Goal: Navigation & Orientation: Find specific page/section

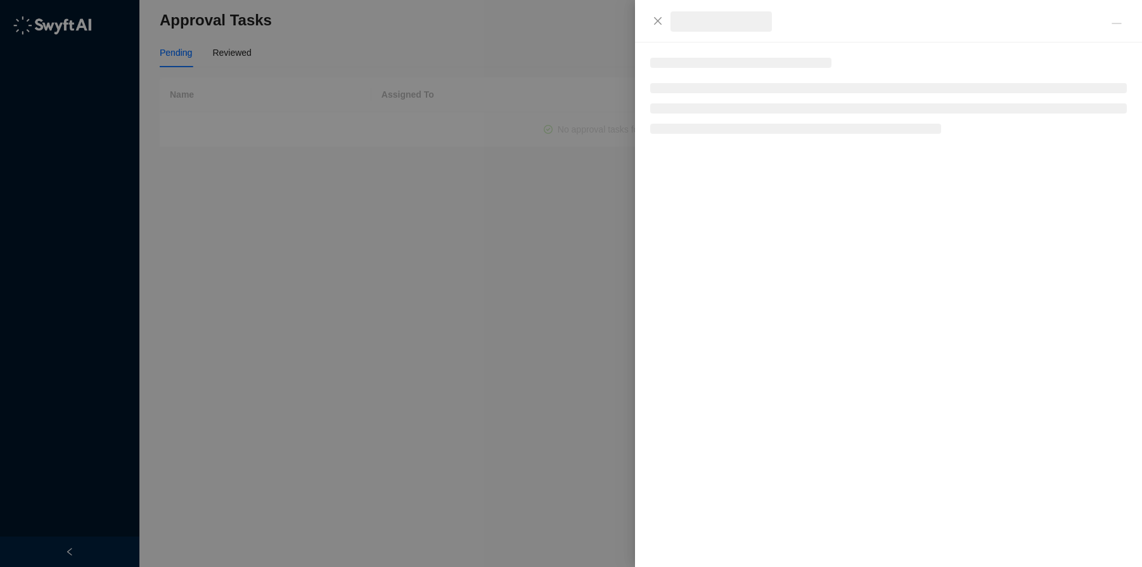
click at [287, 145] on div at bounding box center [571, 283] width 1142 height 567
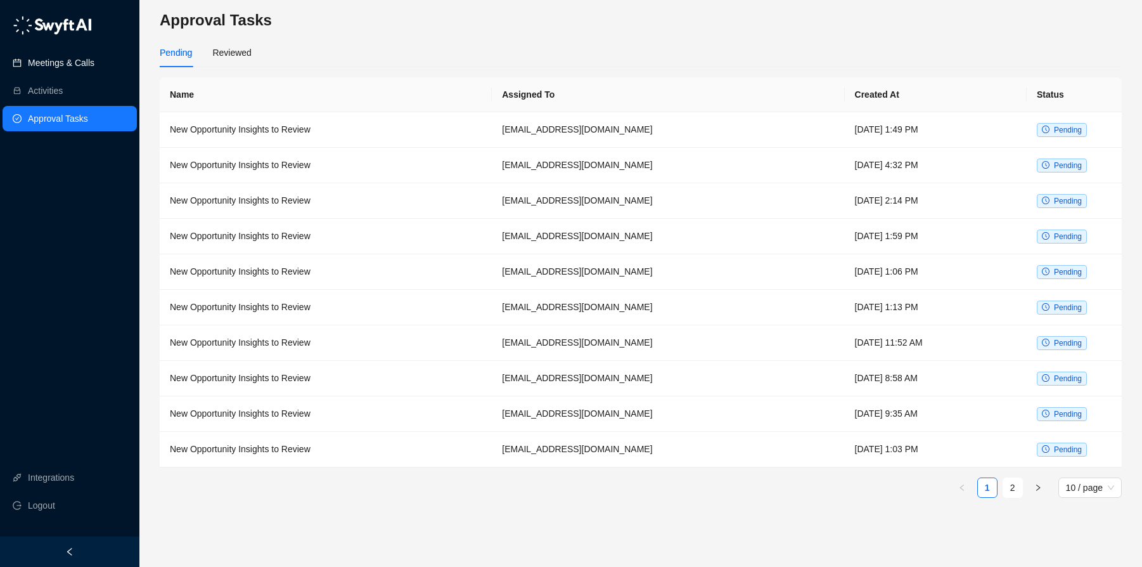
click at [49, 63] on link "Meetings & Calls" at bounding box center [61, 62] width 67 height 25
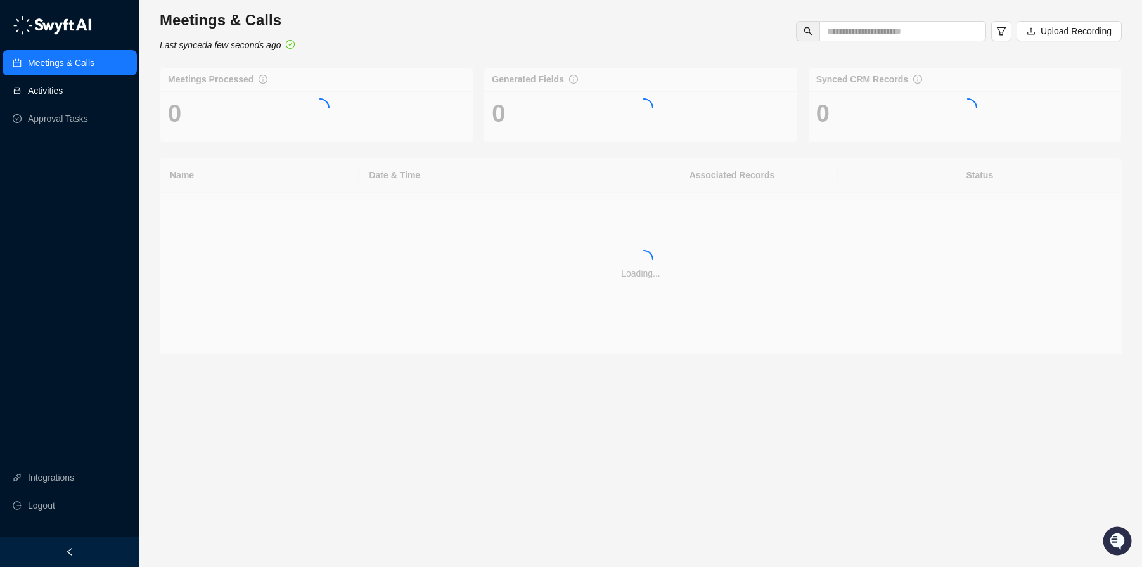
click at [54, 94] on link "Activities" at bounding box center [45, 90] width 35 height 25
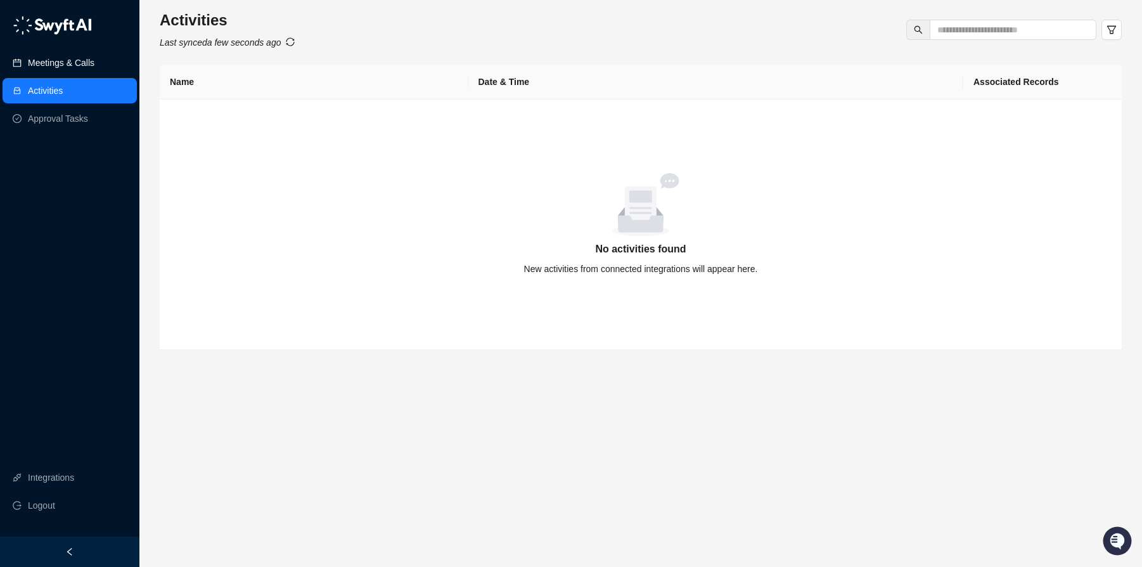
click at [60, 66] on link "Meetings & Calls" at bounding box center [61, 62] width 67 height 25
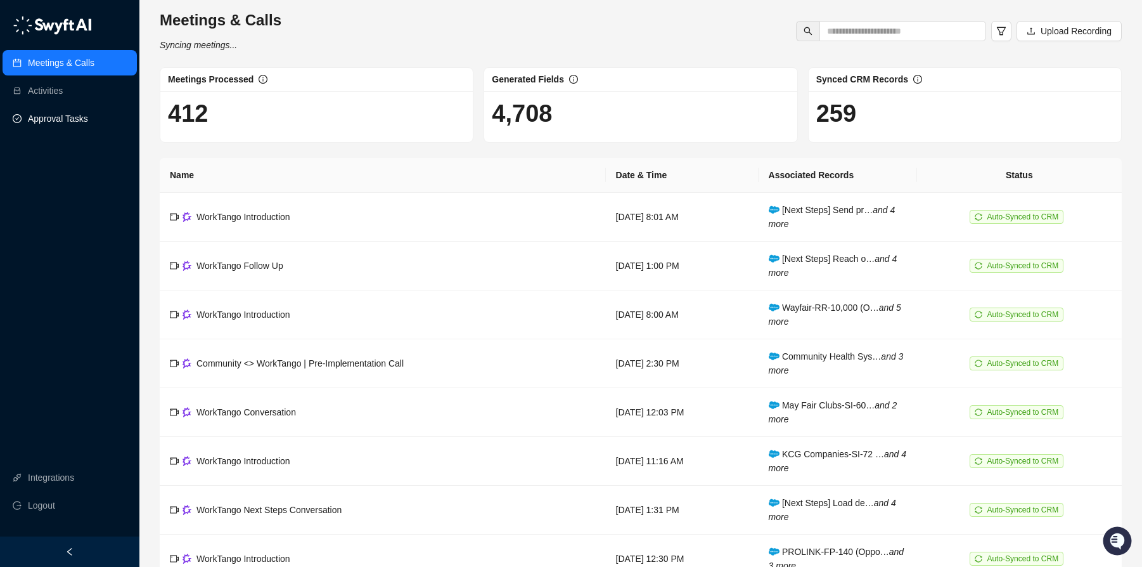
click at [53, 122] on link "Approval Tasks" at bounding box center [58, 118] width 60 height 25
